Goal: Task Accomplishment & Management: Use online tool/utility

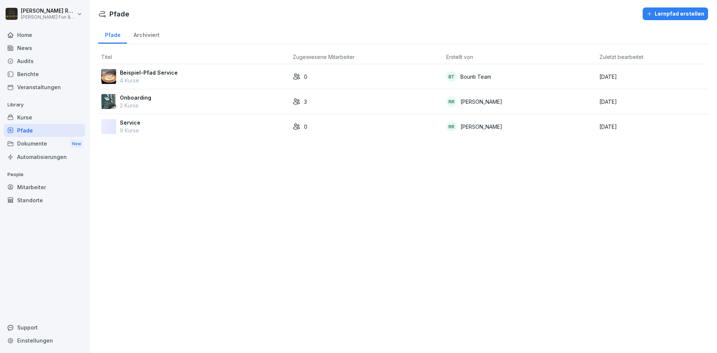
click at [160, 231] on div "Pfade Lernpfad erstellen Pfade Archiviert Titel Zugewiesene Mitarbeiter Erstell…" at bounding box center [402, 176] width 627 height 353
click at [159, 230] on div "Pfade Lernpfad erstellen Pfade Archiviert Titel Zugewiesene Mitarbeiter Erstell…" at bounding box center [402, 176] width 627 height 353
click at [157, 226] on div "Pfade Lernpfad erstellen Pfade Archiviert Titel Zugewiesene Mitarbeiter Erstell…" at bounding box center [402, 176] width 627 height 353
click at [21, 115] on div "Kurse" at bounding box center [44, 117] width 81 height 13
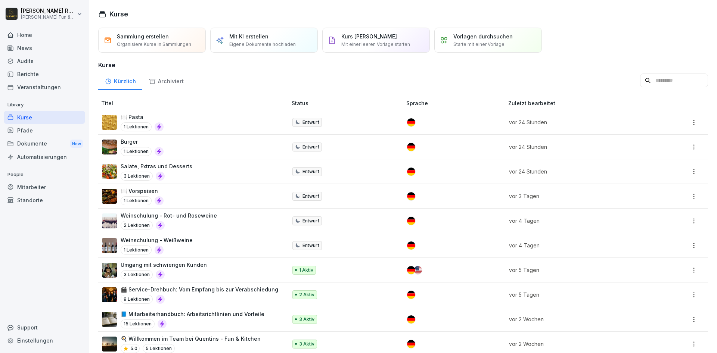
click at [33, 63] on div "Audits" at bounding box center [44, 60] width 81 height 13
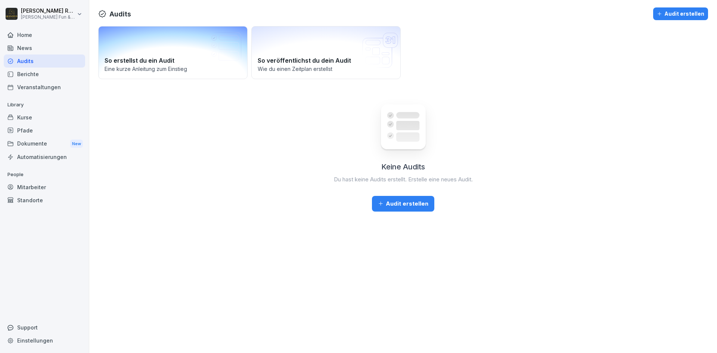
click at [169, 45] on div "So erstellst du ein Audit Eine kurze Anleitung zum Einstieg" at bounding box center [172, 52] width 149 height 53
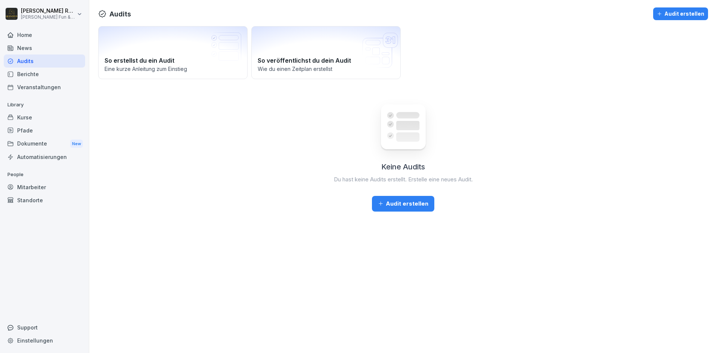
click at [417, 203] on div "Audit erstellen" at bounding box center [403, 204] width 50 height 8
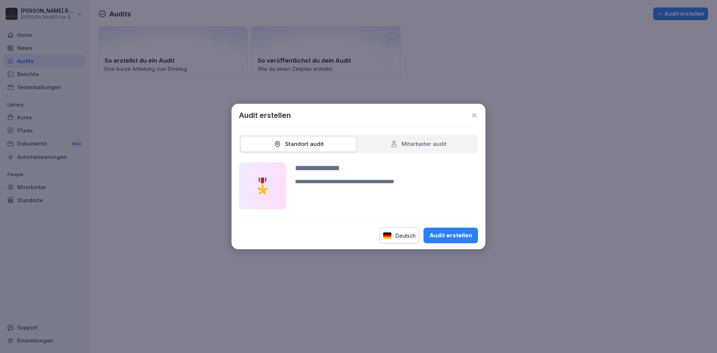
click at [411, 146] on div "Mitarbeiter audit" at bounding box center [418, 144] width 56 height 9
click at [312, 147] on div "Standort audit" at bounding box center [299, 144] width 50 height 9
click at [321, 172] on input at bounding box center [386, 167] width 183 height 11
type input "**********"
click at [457, 235] on div "Audit erstellen" at bounding box center [450, 235] width 43 height 8
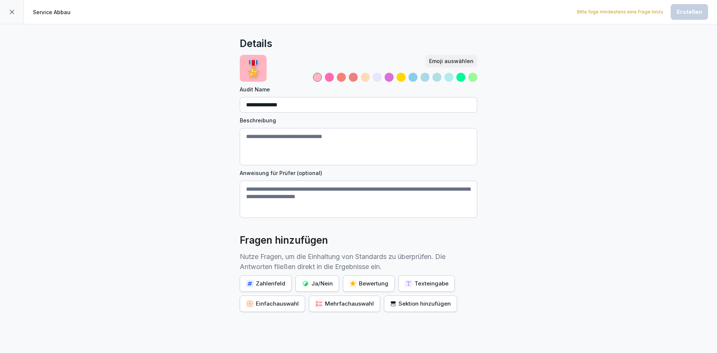
click at [372, 141] on textarea "Beschreibung" at bounding box center [358, 146] width 237 height 37
click at [380, 200] on textarea "Anweisung für Prüfer (optional)" at bounding box center [358, 199] width 237 height 37
click at [380, 202] on textarea "Anweisung für Prüfer (optional)" at bounding box center [358, 199] width 237 height 37
click at [381, 202] on textarea "Anweisung für Prüfer (optional)" at bounding box center [358, 199] width 237 height 37
click at [568, 264] on div "**********" at bounding box center [358, 205] width 717 height 362
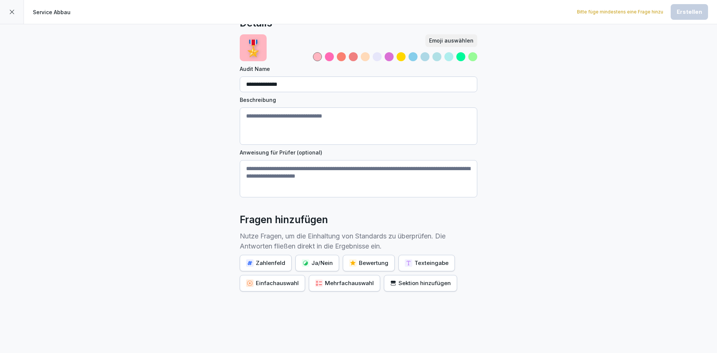
scroll to position [34, 0]
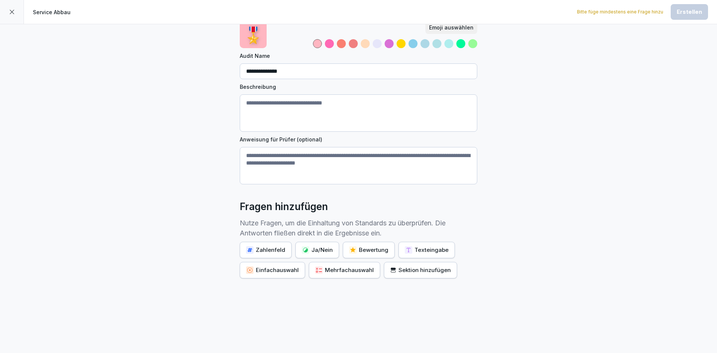
click at [318, 248] on div "Ja/Nein" at bounding box center [317, 250] width 31 height 8
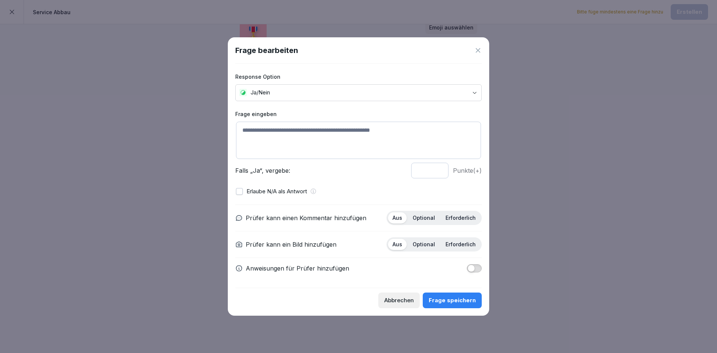
click at [342, 143] on textarea at bounding box center [358, 140] width 245 height 37
click at [427, 218] on p "Optional" at bounding box center [423, 218] width 22 height 7
click at [427, 244] on p "Optional" at bounding box center [423, 244] width 22 height 7
click at [293, 92] on body "**********" at bounding box center [358, 176] width 717 height 353
click at [302, 92] on body "**********" at bounding box center [358, 176] width 717 height 353
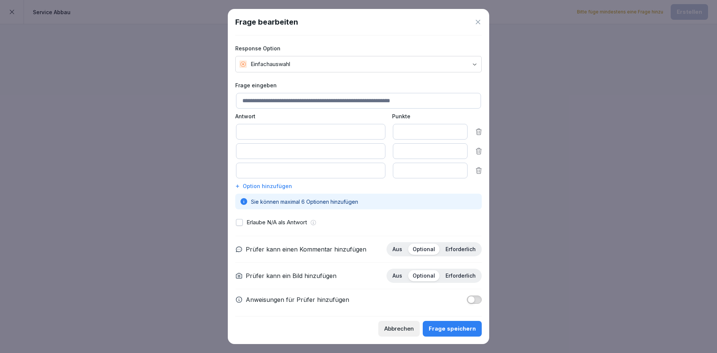
click at [302, 66] on body "**********" at bounding box center [358, 176] width 717 height 353
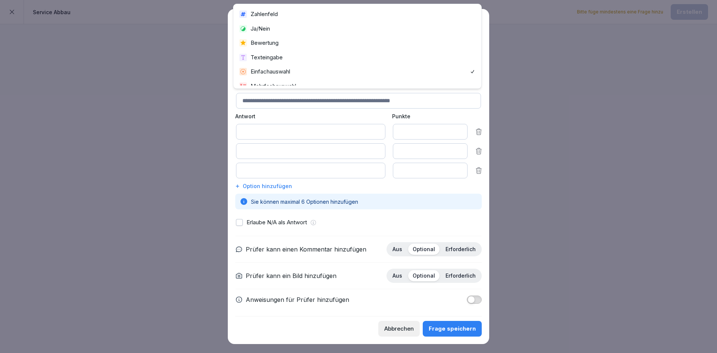
scroll to position [8, 0]
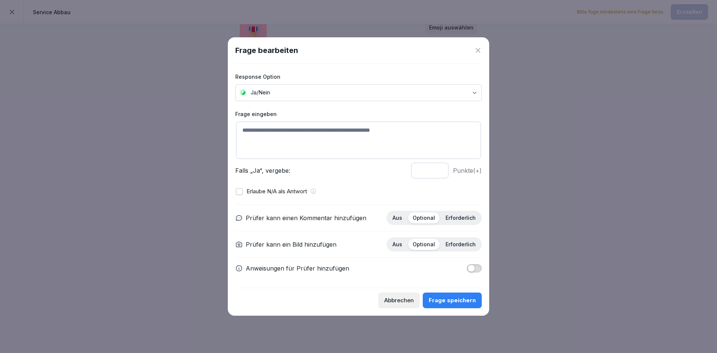
click at [295, 138] on textarea at bounding box center [358, 140] width 245 height 37
type textarea "**********"
click at [443, 305] on button "Frage speichern" at bounding box center [451, 301] width 59 height 16
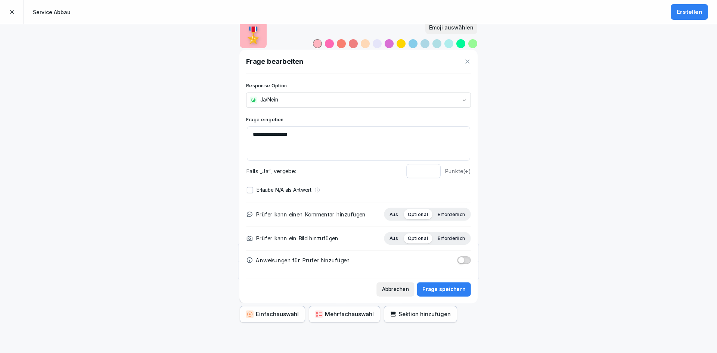
scroll to position [34, 0]
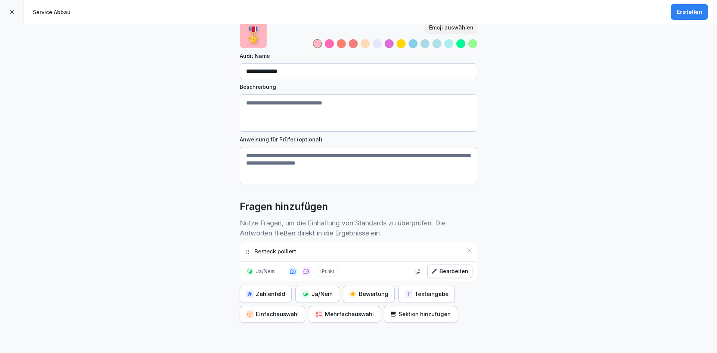
click at [605, 134] on div "**********" at bounding box center [358, 194] width 717 height 406
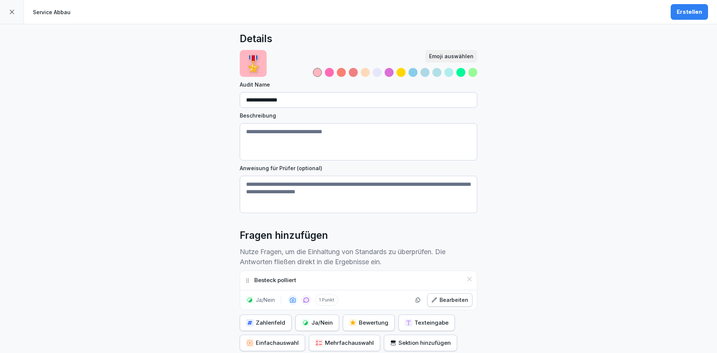
scroll to position [0, 0]
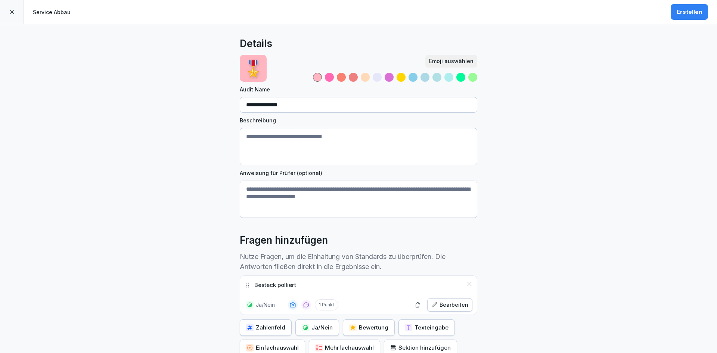
click at [686, 23] on div "Service Abbau Erstellen" at bounding box center [358, 12] width 717 height 24
click at [688, 8] on div "Erstellen" at bounding box center [688, 12] width 25 height 8
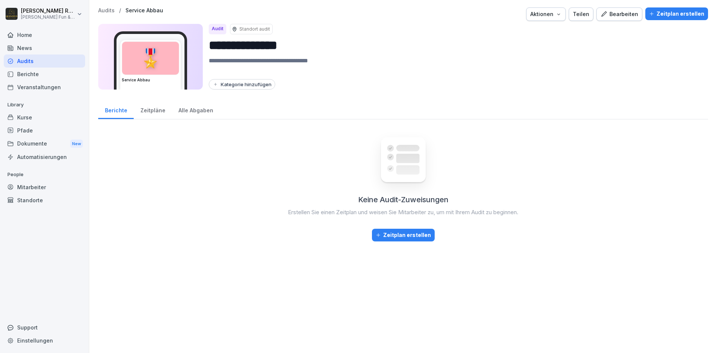
click at [48, 62] on div "Audits" at bounding box center [44, 60] width 81 height 13
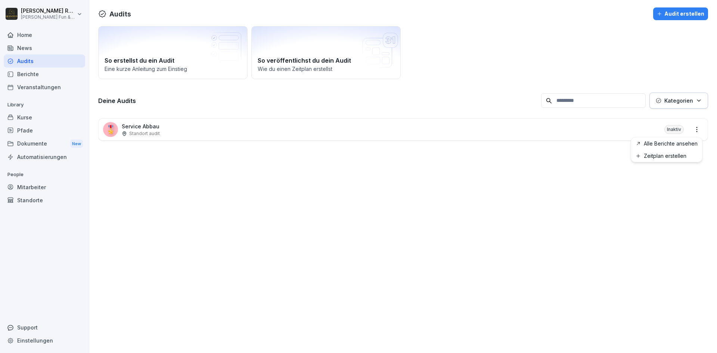
click at [695, 125] on html "Richard Rockmann Quentin's Fun & Kitchen Home News Audits Berichte Veranstaltun…" at bounding box center [358, 176] width 717 height 353
click at [677, 194] on html "Richard Rockmann Quentin's Fun & Kitchen Home News Audits Berichte Veranstaltun…" at bounding box center [358, 176] width 717 height 353
click at [699, 132] on html "Richard Rockmann Quentin's Fun & Kitchen Home News Audits Berichte Veranstaltun…" at bounding box center [358, 176] width 717 height 353
click at [0, 0] on link "Zeitplan erstellen" at bounding box center [0, 0] width 0 height 0
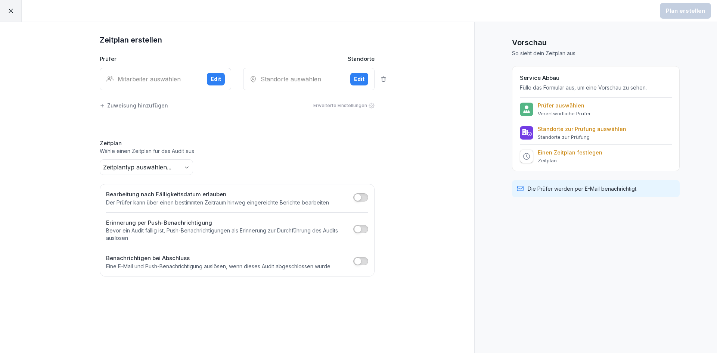
click at [138, 78] on div "Mitarbeiter auswählen" at bounding box center [153, 79] width 95 height 9
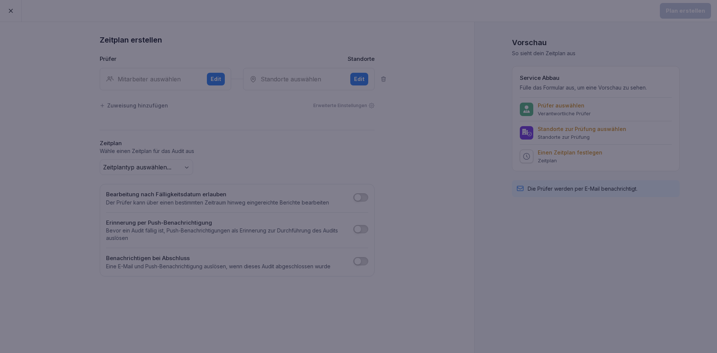
click at [138, 78] on div at bounding box center [358, 176] width 717 height 353
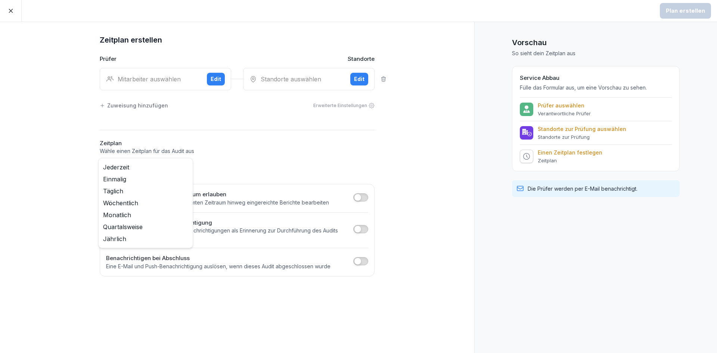
click at [185, 164] on body "Plan erstellen Zeitplan erstellen Prüfer Standorte Mitarbeiter auswählen Edit S…" at bounding box center [358, 176] width 717 height 353
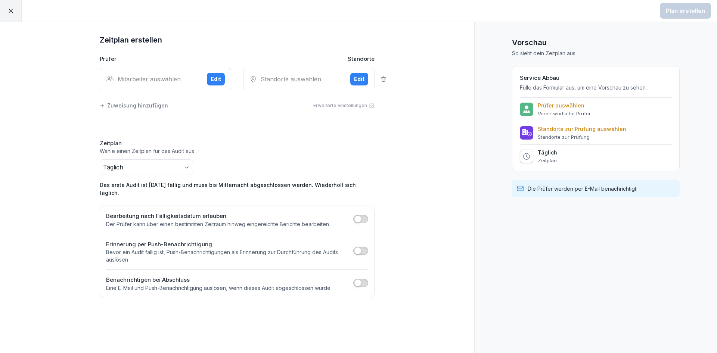
click at [349, 186] on p "Das erste Audit ist heute fällig und muss bis Mitternacht abgeschlossen werden.…" at bounding box center [237, 189] width 275 height 16
click at [9, 14] on icon at bounding box center [10, 10] width 7 height 7
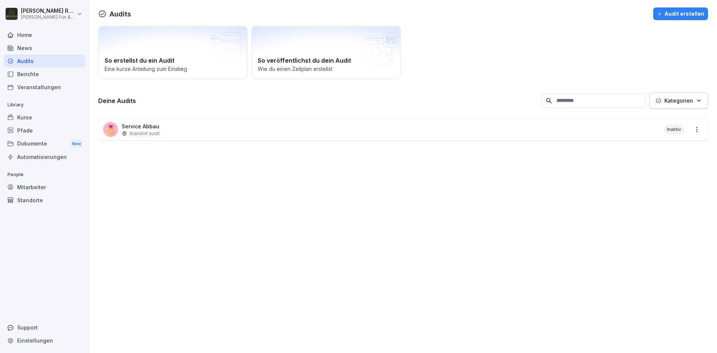
click at [39, 48] on div "News" at bounding box center [44, 47] width 81 height 13
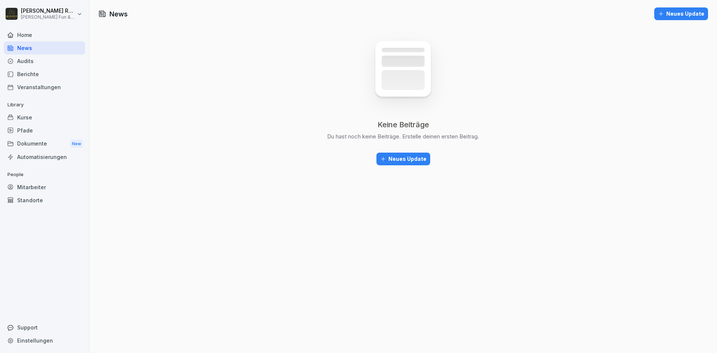
click at [39, 121] on div "Kurse" at bounding box center [44, 117] width 81 height 13
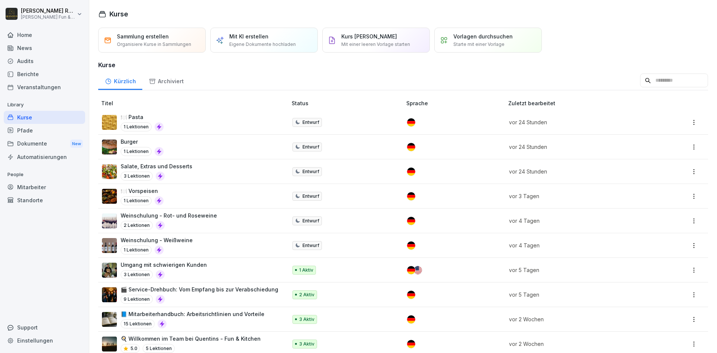
click at [49, 85] on div "Veranstaltungen" at bounding box center [44, 87] width 81 height 13
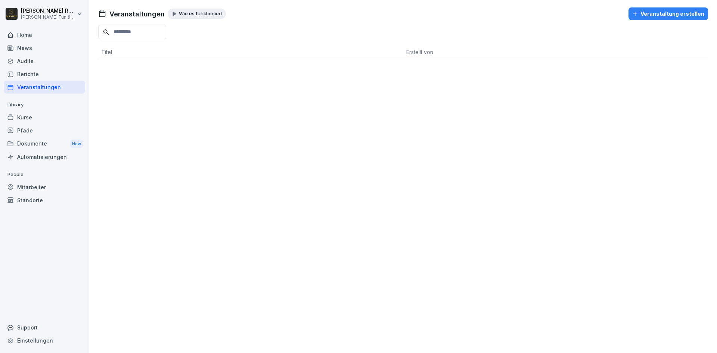
click at [46, 79] on div "Berichte" at bounding box center [44, 74] width 81 height 13
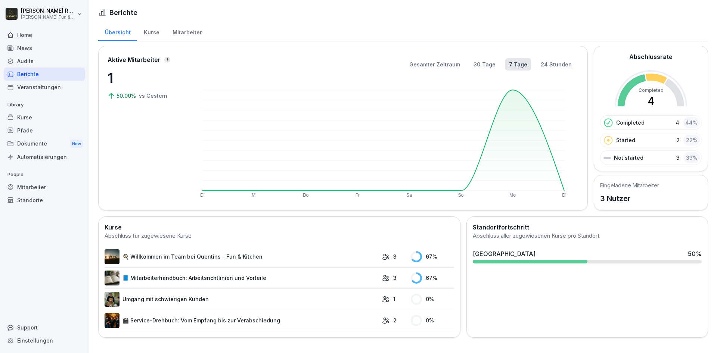
click at [37, 40] on div "Home" at bounding box center [44, 34] width 81 height 13
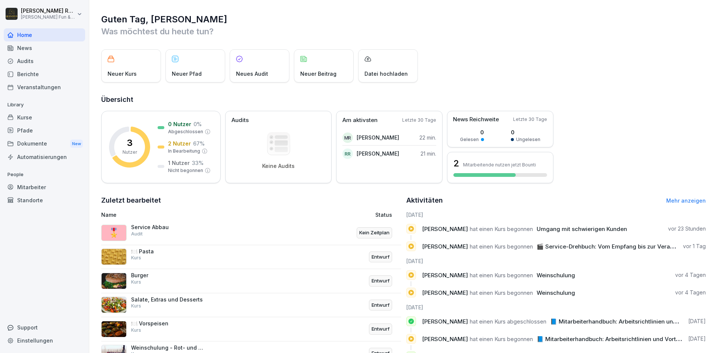
click at [24, 184] on div "Mitarbeiter" at bounding box center [44, 187] width 81 height 13
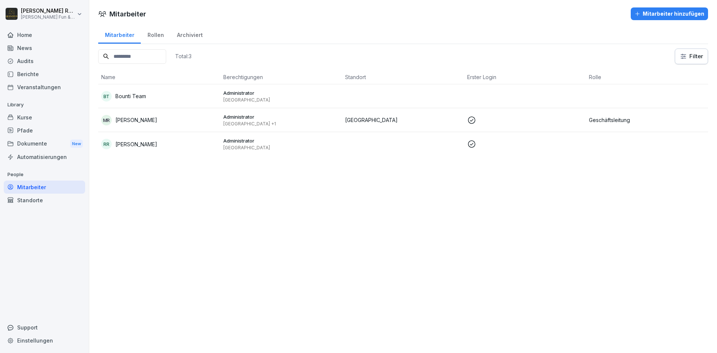
click at [40, 203] on div "Standorte" at bounding box center [44, 200] width 81 height 13
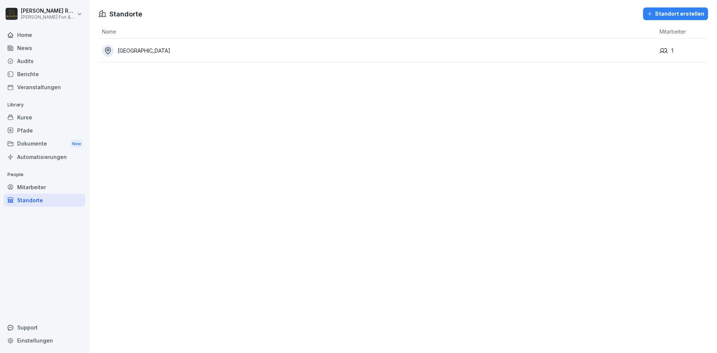
click at [42, 185] on div "Mitarbeiter" at bounding box center [44, 187] width 81 height 13
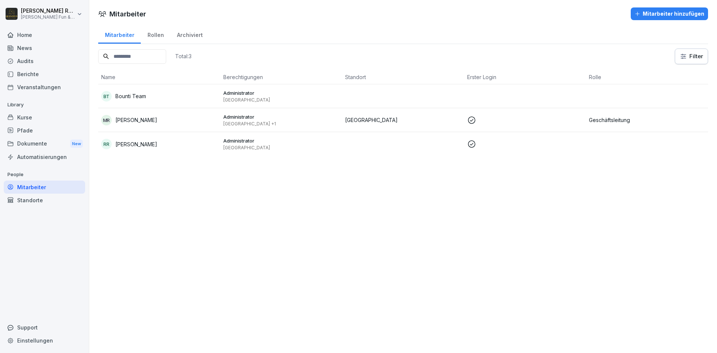
click at [152, 34] on div "Rollen" at bounding box center [155, 34] width 29 height 19
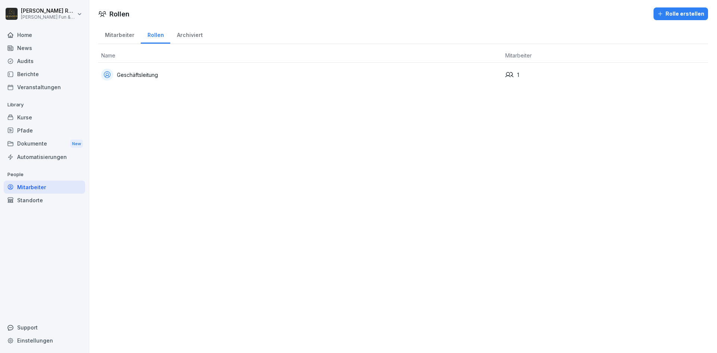
click at [671, 13] on div "Rolle erstellen" at bounding box center [680, 14] width 47 height 8
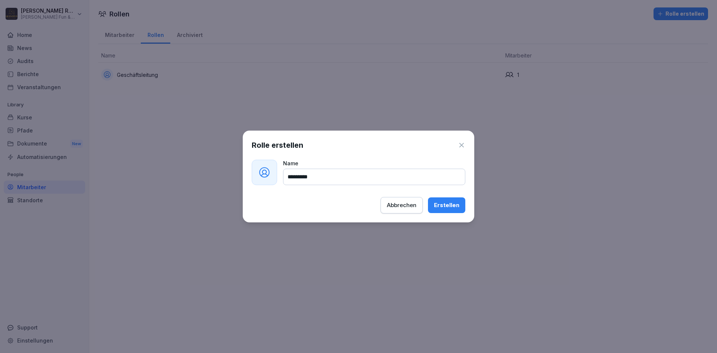
type input "*********"
click at [450, 205] on div "Erstellen" at bounding box center [446, 205] width 25 height 8
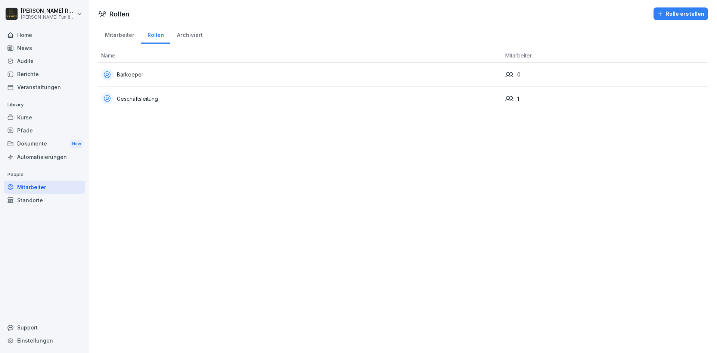
click at [678, 15] on div "Rolle erstellen" at bounding box center [680, 14] width 47 height 8
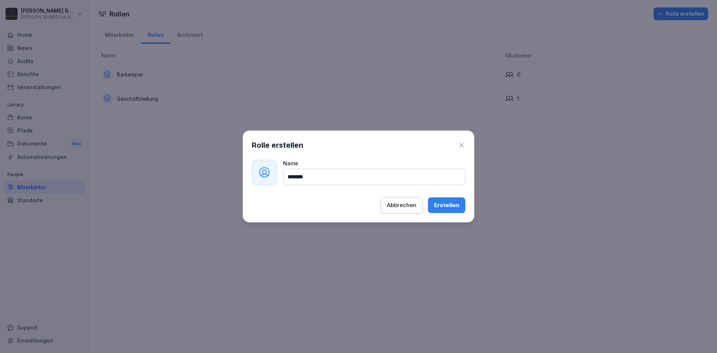
type input "*******"
click at [446, 207] on div "Erstellen" at bounding box center [446, 205] width 25 height 8
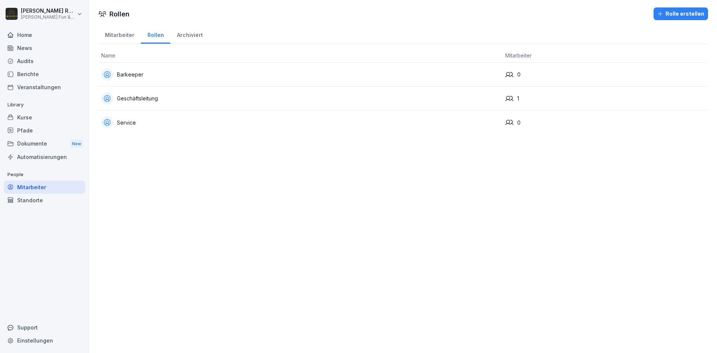
click at [678, 10] on div "Rolle erstellen" at bounding box center [680, 14] width 47 height 8
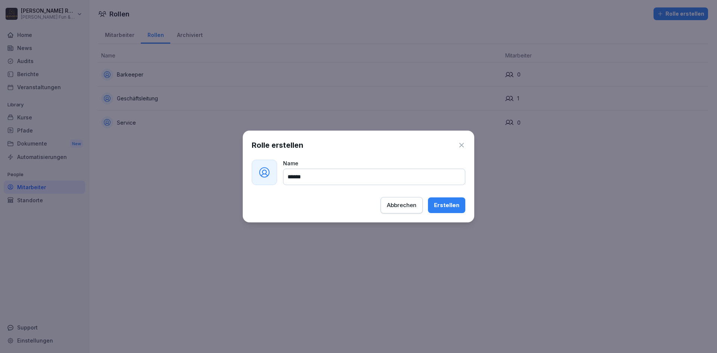
type input "******"
click at [437, 205] on div "Erstellen" at bounding box center [446, 205] width 25 height 8
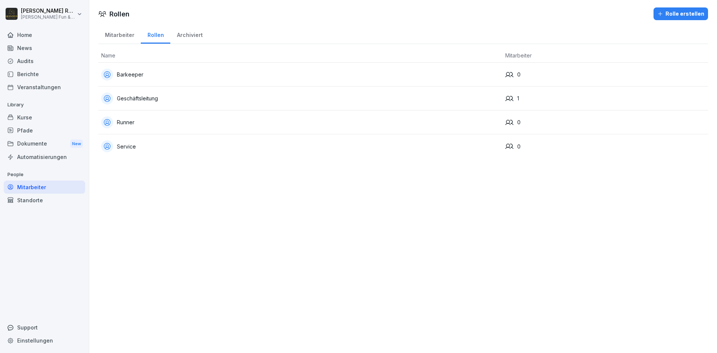
click at [679, 10] on div "Rolle erstellen" at bounding box center [680, 14] width 47 height 8
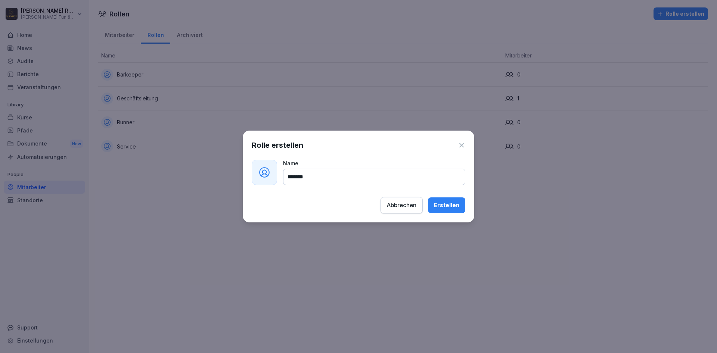
type input "*******"
click at [444, 203] on div "Erstellen" at bounding box center [446, 205] width 25 height 8
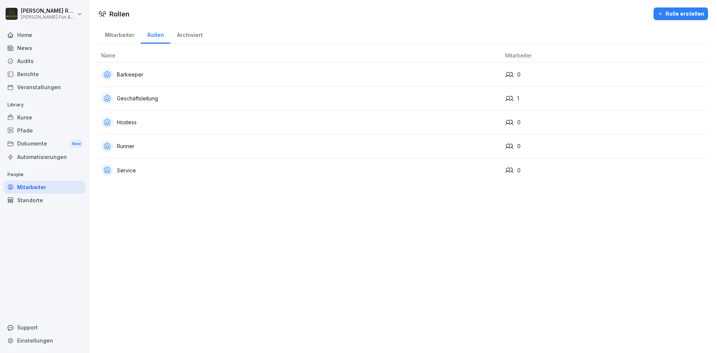
click at [700, 14] on div "Rolle erstellen" at bounding box center [680, 14] width 47 height 8
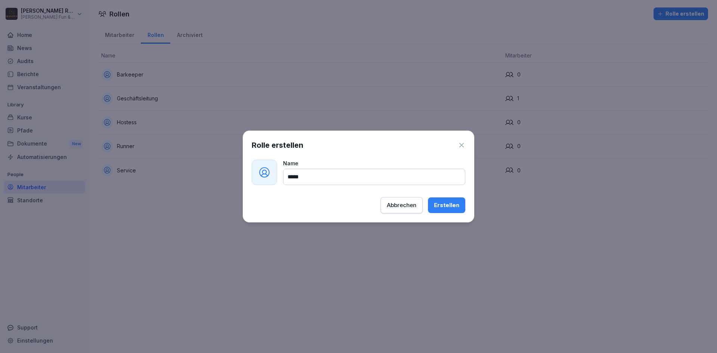
type input "*****"
click at [456, 211] on button "Erstellen" at bounding box center [446, 205] width 37 height 16
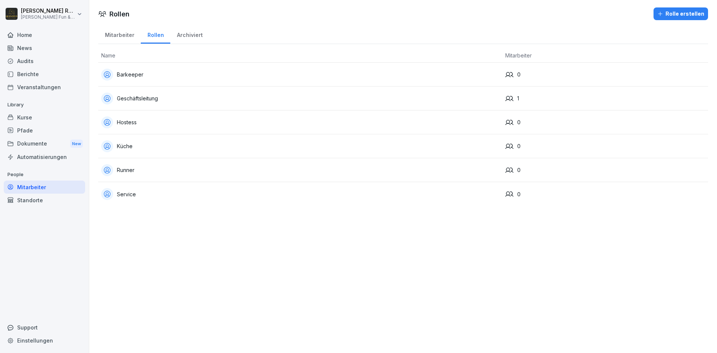
click at [254, 252] on div "Rollen Rolle erstellen Mitarbeiter Rollen Archiviert Name Mitarbeiter Barkeeper…" at bounding box center [402, 176] width 627 height 353
click at [116, 36] on div "Mitarbeiter" at bounding box center [119, 34] width 43 height 19
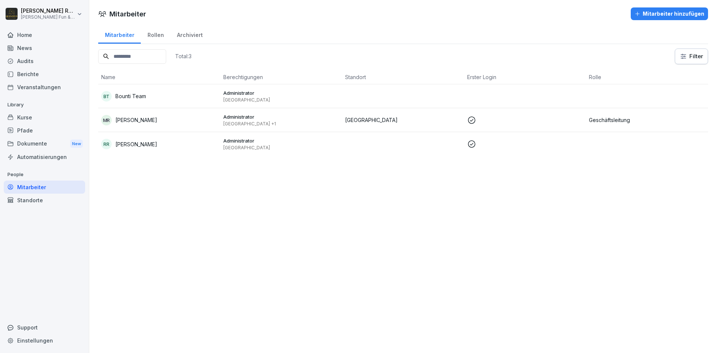
click at [417, 144] on td at bounding box center [403, 144] width 122 height 24
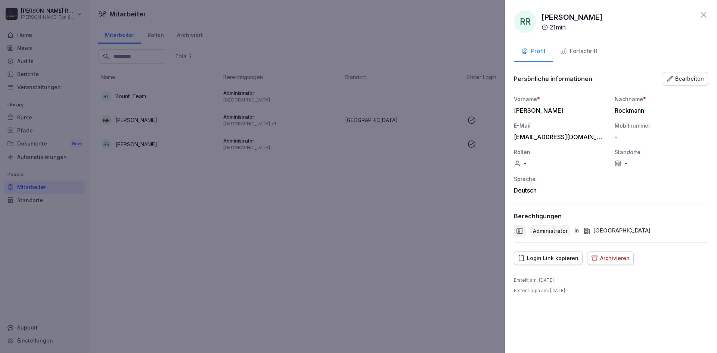
click at [284, 196] on div at bounding box center [358, 176] width 717 height 353
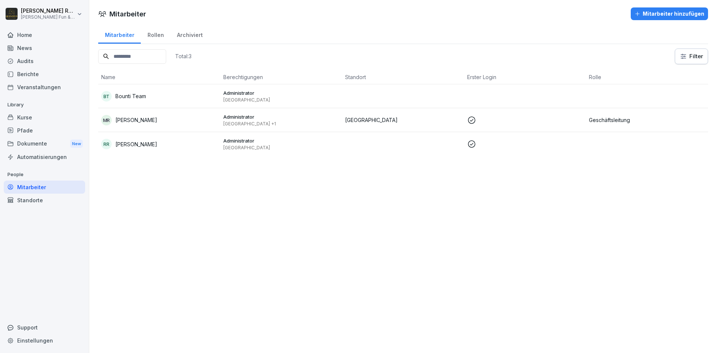
click at [200, 118] on div "MR Mentor Ramadani" at bounding box center [159, 120] width 116 height 10
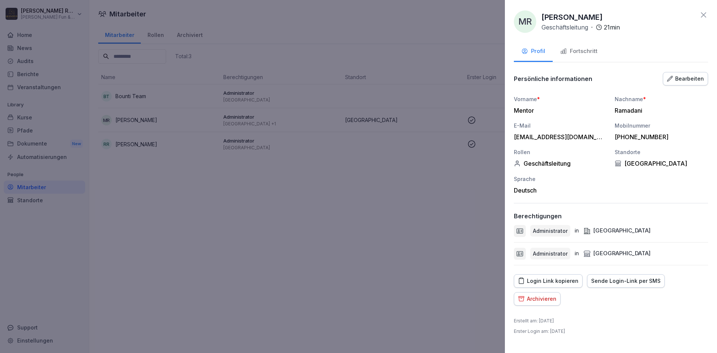
click at [693, 80] on div "Bearbeiten" at bounding box center [685, 79] width 37 height 8
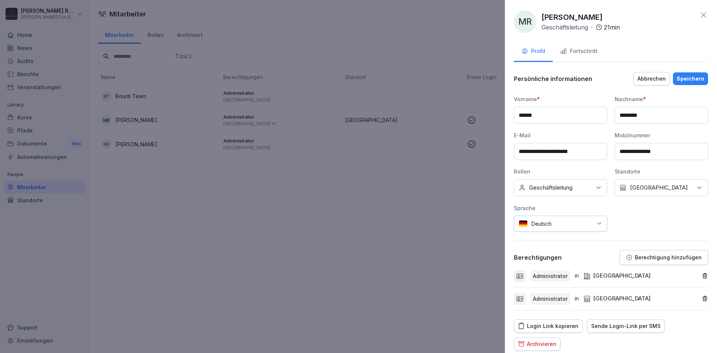
scroll to position [37, 0]
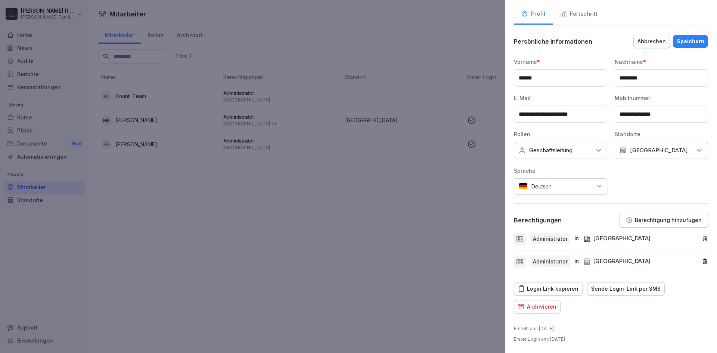
click at [667, 224] on button "Berechtigung hinzufügen" at bounding box center [663, 220] width 88 height 15
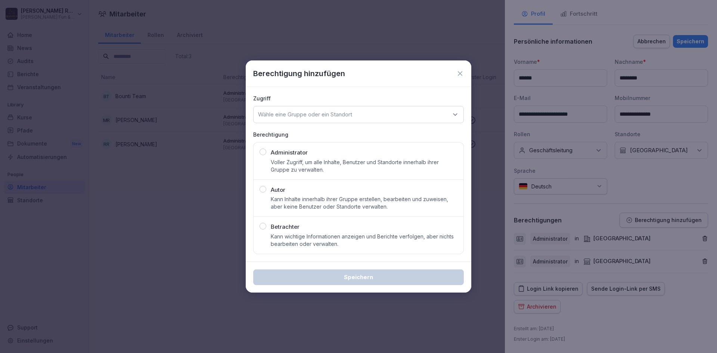
click at [428, 118] on div "Wähle eine Gruppe oder ein Standort" at bounding box center [358, 114] width 210 height 17
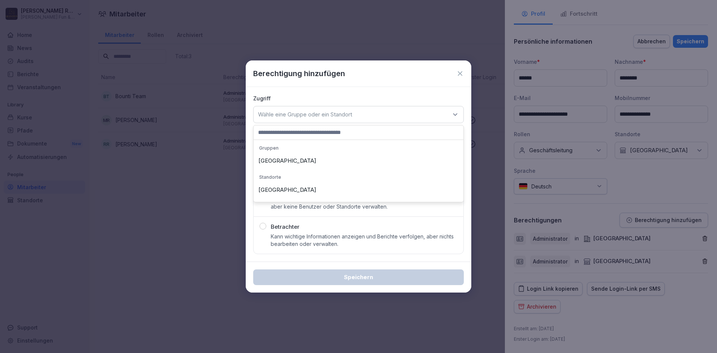
click at [428, 118] on div "Wähle eine Gruppe oder ein Standort" at bounding box center [358, 114] width 210 height 17
click at [458, 81] on div "Berechtigung hinzufügen" at bounding box center [358, 73] width 225 height 26
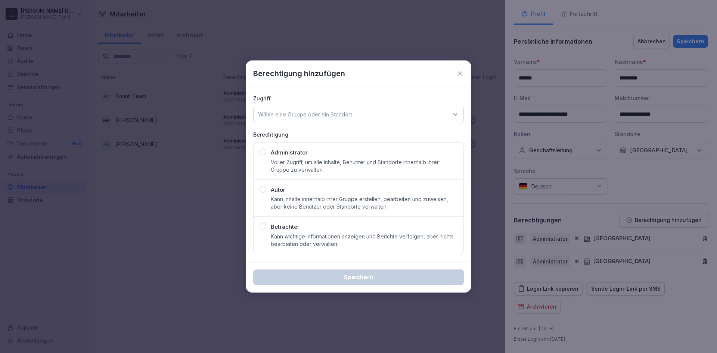
click at [458, 74] on icon at bounding box center [459, 73] width 7 height 7
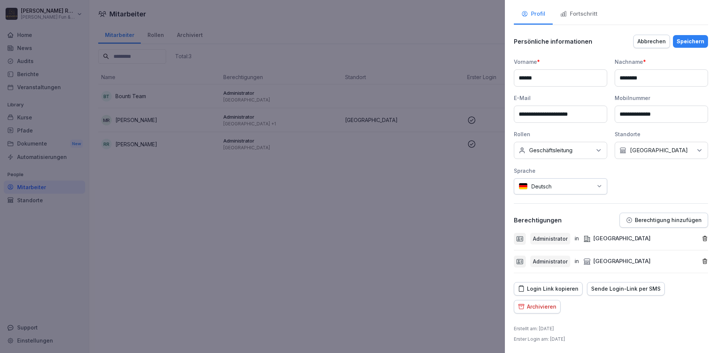
click at [572, 153] on p "Geschäftsleitung" at bounding box center [550, 150] width 43 height 7
click at [572, 152] on p "Geschäftsleitung" at bounding box center [550, 150] width 43 height 7
click at [414, 214] on div at bounding box center [358, 176] width 717 height 353
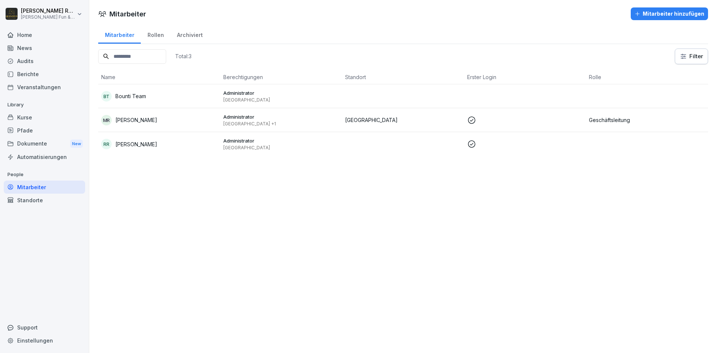
click at [411, 216] on div "Mitarbeiter Mitarbeiter hinzufügen Mitarbeiter Rollen Archiviert Total: 3 Filte…" at bounding box center [402, 176] width 627 height 353
click at [40, 126] on div "Pfade" at bounding box center [44, 130] width 81 height 13
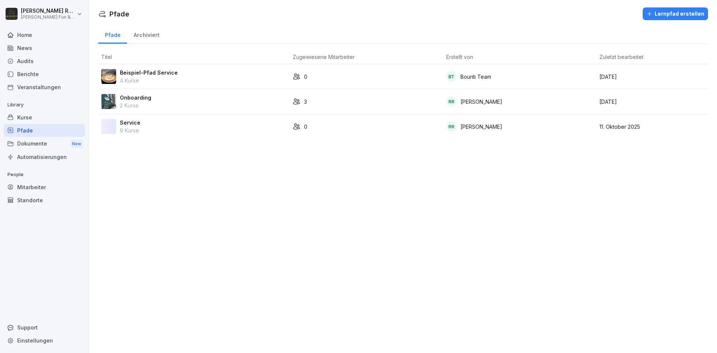
click at [195, 132] on div "Service 9 Kurse" at bounding box center [193, 127] width 185 height 16
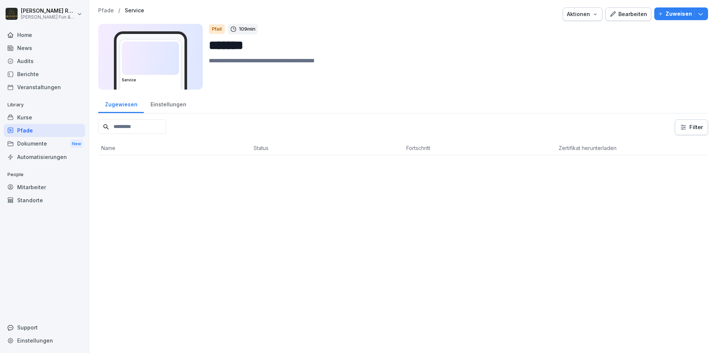
click at [167, 60] on img at bounding box center [150, 58] width 57 height 33
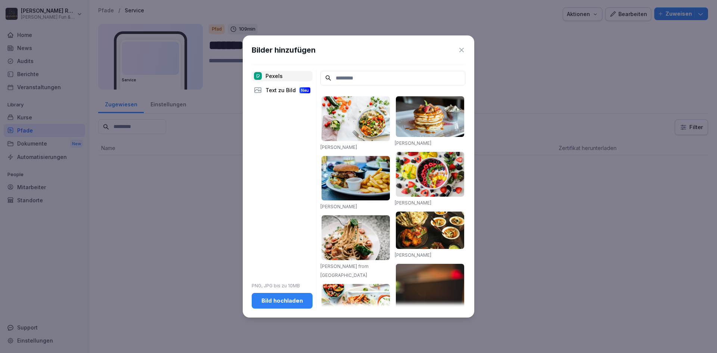
click at [344, 86] on div "[PERSON_NAME] [PERSON_NAME] [PERSON_NAME] from Pexels [PERSON_NAME] [PERSON_NAM…" at bounding box center [392, 190] width 145 height 238
click at [344, 81] on input at bounding box center [392, 78] width 145 height 15
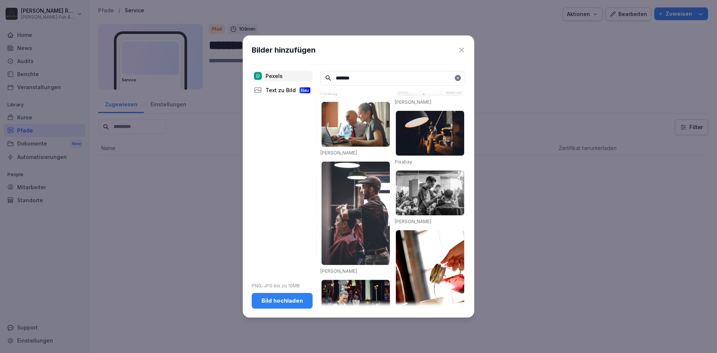
scroll to position [874, 0]
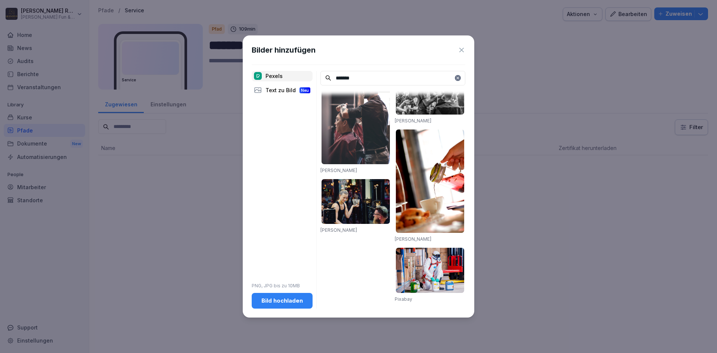
drag, startPoint x: 380, startPoint y: 80, endPoint x: 322, endPoint y: 77, distance: 57.5
click at [322, 78] on input "*******" at bounding box center [392, 78] width 145 height 15
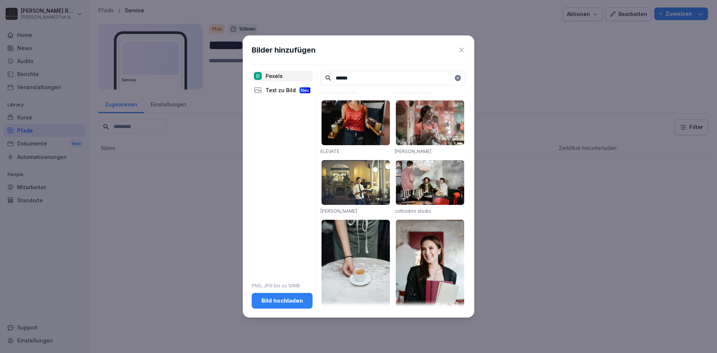
scroll to position [0, 0]
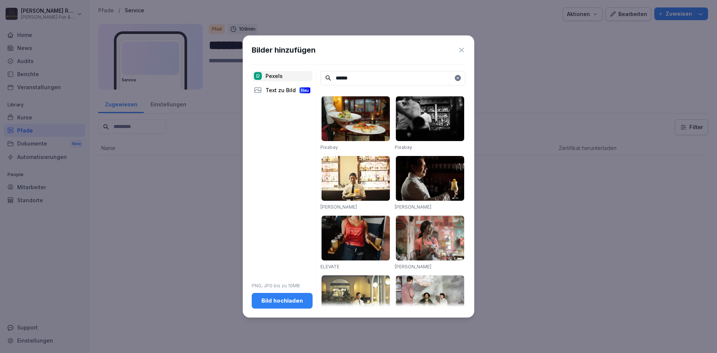
type input "******"
click at [357, 118] on img at bounding box center [355, 118] width 68 height 45
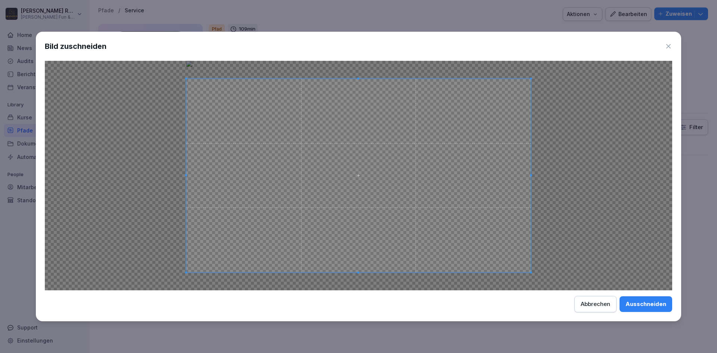
click at [637, 300] on div "Ausschneiden" at bounding box center [645, 304] width 41 height 8
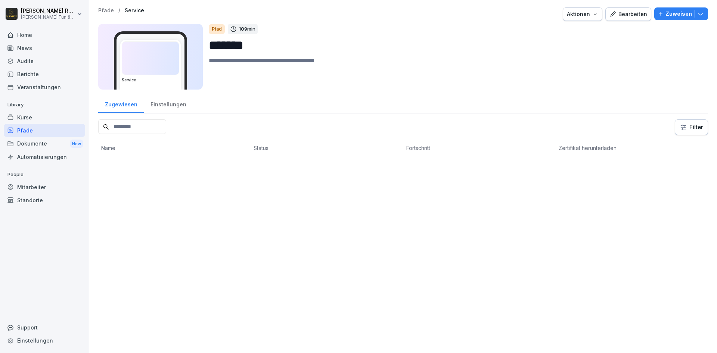
click at [349, 215] on div "Pfade / Service Aktionen Bearbeiten Zuweisen Service Pfad 109 min ******* Zugew…" at bounding box center [402, 176] width 627 height 353
click at [704, 13] on button "Zuweisen" at bounding box center [681, 13] width 54 height 13
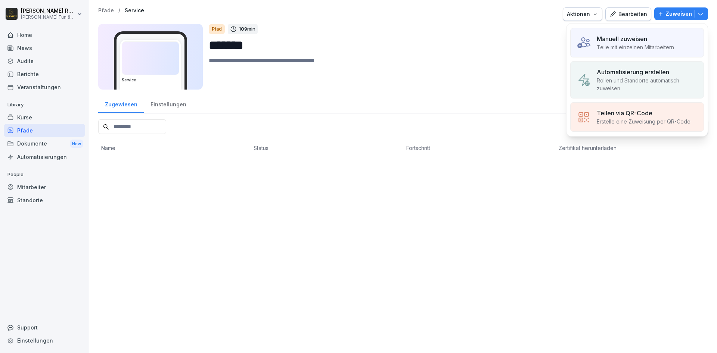
click at [661, 88] on p "Rollen und Standorte automatisch zuweisen" at bounding box center [646, 85] width 101 height 16
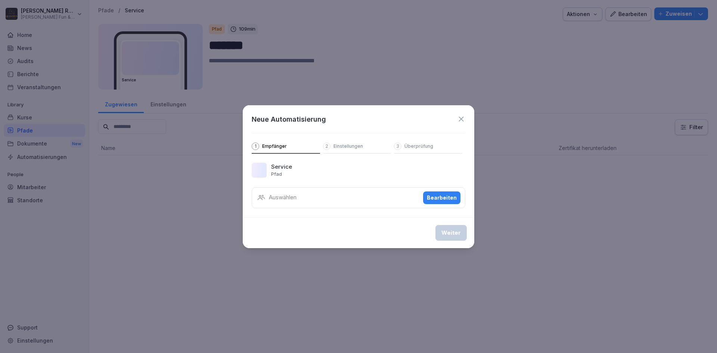
click at [343, 203] on div "Auswählen Bearbeiten" at bounding box center [358, 197] width 213 height 21
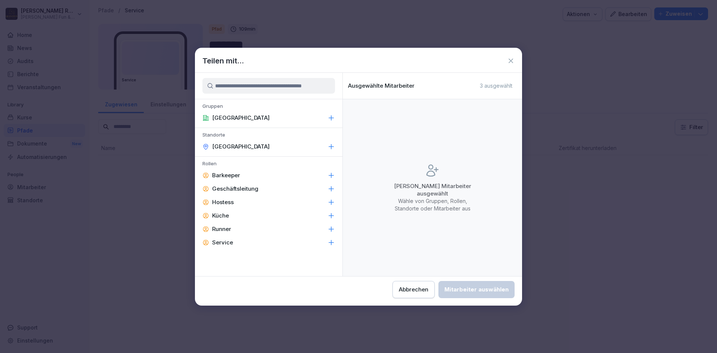
click at [232, 245] on div "Service" at bounding box center [268, 242] width 147 height 13
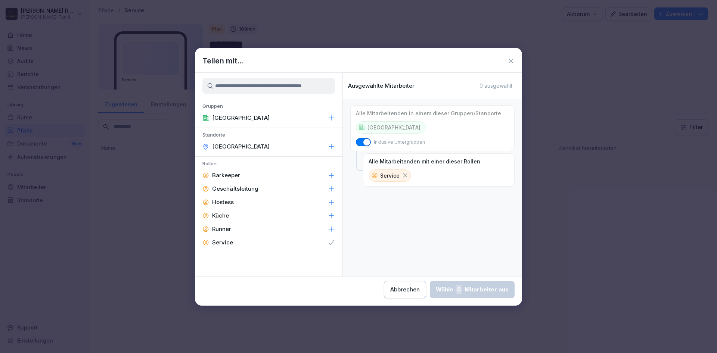
click at [329, 146] on icon at bounding box center [330, 146] width 7 height 7
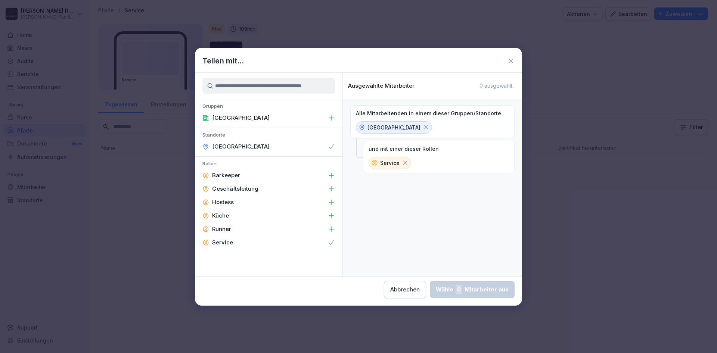
click at [331, 118] on icon at bounding box center [331, 117] width 5 height 5
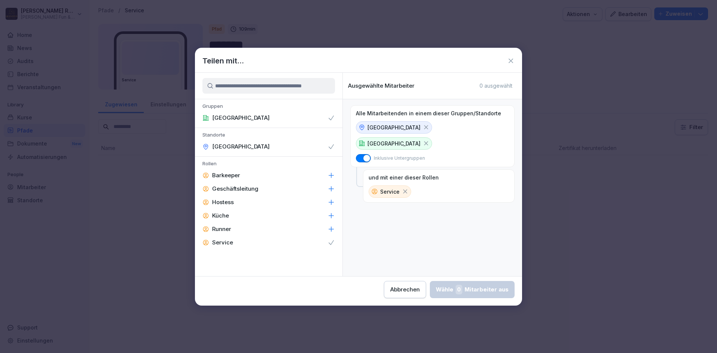
click at [510, 60] on icon at bounding box center [510, 61] width 4 height 4
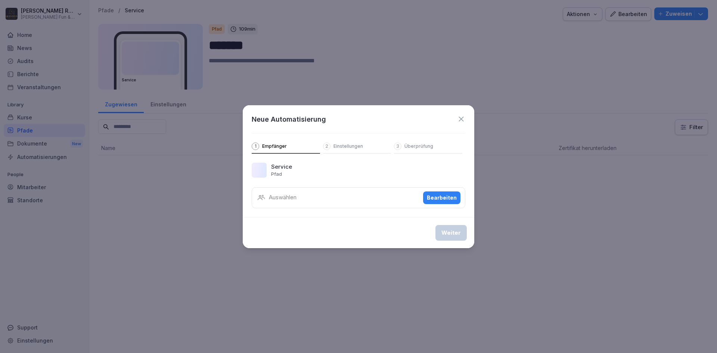
click at [464, 119] on icon at bounding box center [461, 119] width 8 height 8
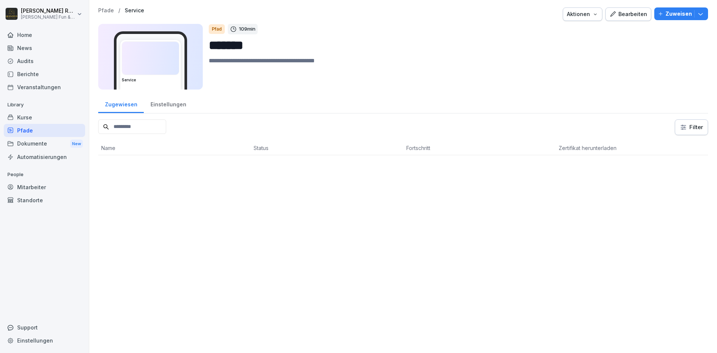
click at [384, 216] on div "Pfade / Service Aktionen Bearbeiten Zuweisen Service Pfad 109 min ******* Zugew…" at bounding box center [402, 176] width 627 height 353
click at [38, 116] on div "Kurse" at bounding box center [44, 117] width 81 height 13
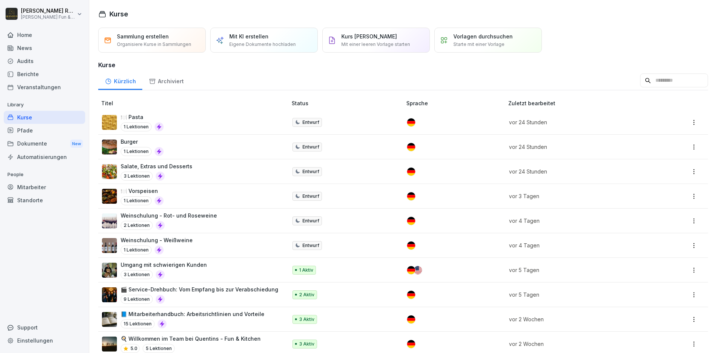
click at [459, 41] on div "Vorlagen durchsuchen Starte mit einer Vorlage" at bounding box center [482, 39] width 59 height 15
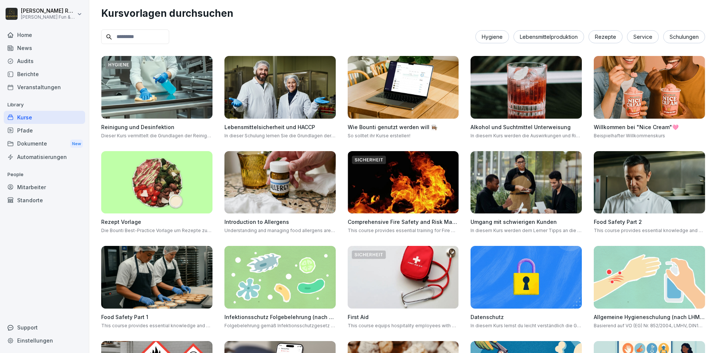
scroll to position [184, 0]
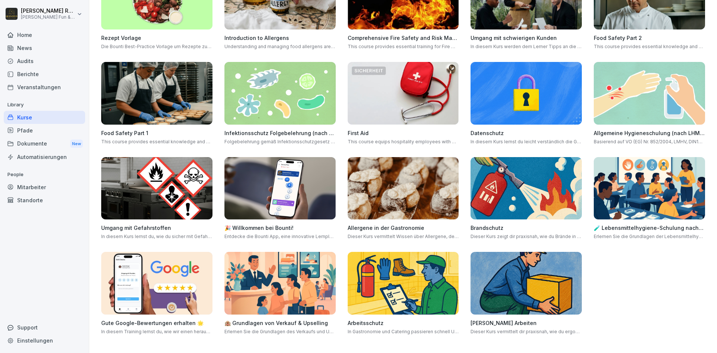
click at [632, 140] on p "Basierend auf VO (EG) Nr. 852/2004, LMHV, DIN10514 und IFSG. Jährliche Wiederho…" at bounding box center [648, 141] width 111 height 7
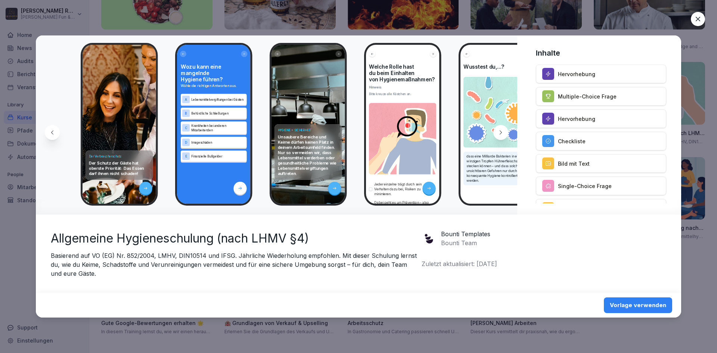
click at [700, 23] on div at bounding box center [697, 19] width 14 height 14
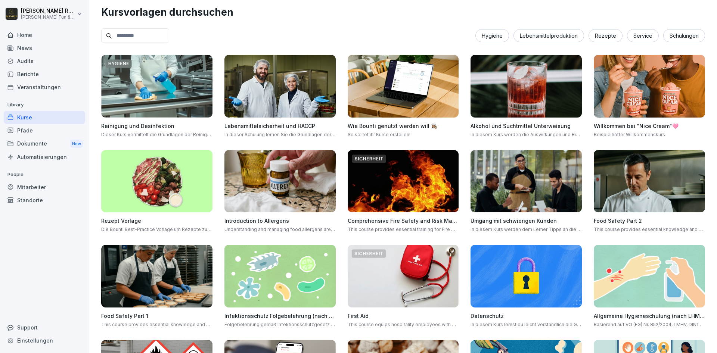
scroll to position [0, 0]
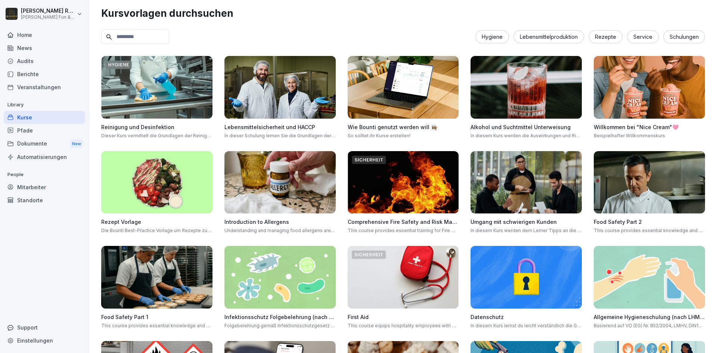
click at [35, 118] on div "Kurse" at bounding box center [44, 117] width 81 height 13
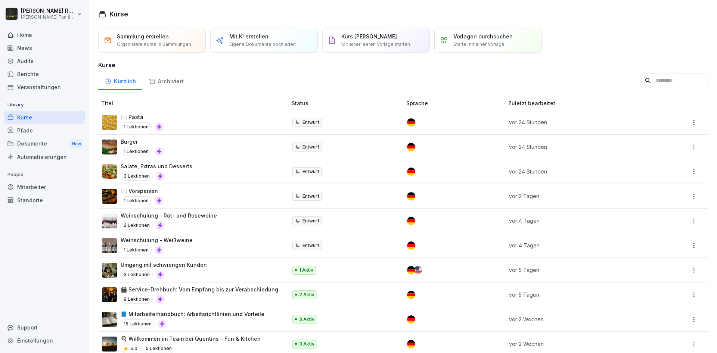
click at [236, 35] on p "Mit KI erstellen" at bounding box center [248, 36] width 39 height 8
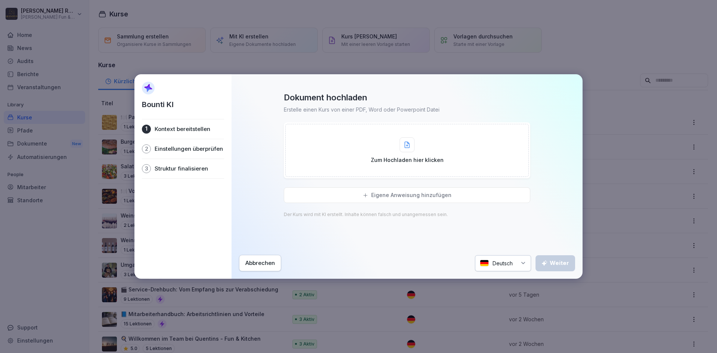
click at [260, 263] on div "Abbrechen" at bounding box center [259, 263] width 29 height 8
